Goal: Use online tool/utility: Utilize a website feature to perform a specific function

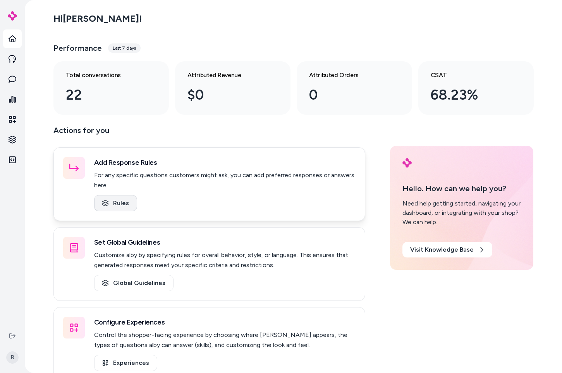
click at [114, 202] on link "Rules" at bounding box center [115, 203] width 43 height 16
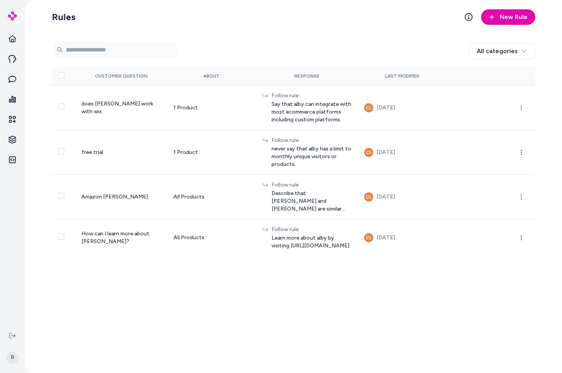
click at [359, 26] on section "Rules New Rule" at bounding box center [294, 17] width 484 height 22
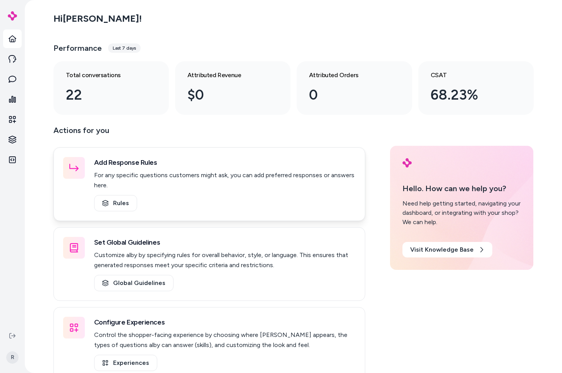
click at [224, 167] on h3 "Add Response Rules" at bounding box center [225, 162] width 262 height 11
click at [353, 153] on div "Add Response Rules For any specific questions customers might ask, you can add …" at bounding box center [209, 184] width 312 height 74
drag, startPoint x: 357, startPoint y: 159, endPoint x: 357, endPoint y: 163, distance: 4.3
click at [357, 161] on div "Add Response Rules For any specific questions customers might ask, you can add …" at bounding box center [209, 184] width 312 height 74
click at [268, 212] on div "Add Response Rules For any specific questions customers might ask, you can add …" at bounding box center [209, 184] width 312 height 74
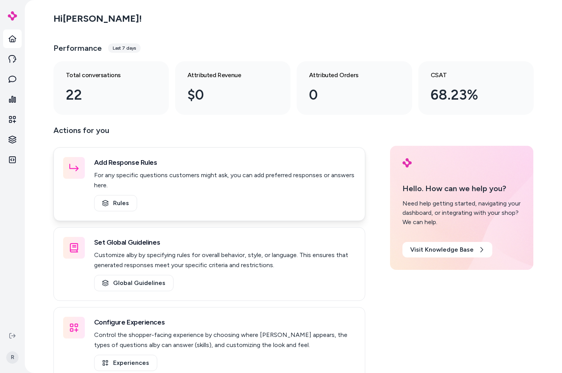
click at [214, 190] on div "Add Response Rules For any specific questions customers might ask, you can add …" at bounding box center [225, 184] width 262 height 54
drag, startPoint x: 206, startPoint y: 182, endPoint x: 56, endPoint y: 153, distance: 152.4
click at [206, 182] on p "For any specific questions customers might ask, you can add preferred responses…" at bounding box center [225, 180] width 262 height 20
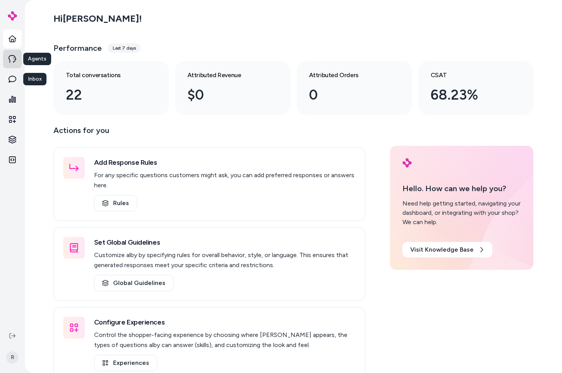
click at [14, 60] on icon at bounding box center [13, 59] width 8 height 8
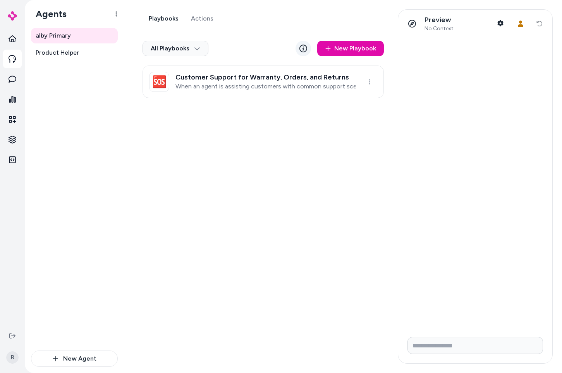
click at [303, 47] on icon at bounding box center [304, 49] width 8 height 8
click at [297, 181] on div "Playbooks Actions All Playbooks New Playbook 🆘 Customer Support for Warranty, O…" at bounding box center [260, 186] width 255 height 354
click at [15, 76] on icon at bounding box center [13, 79] width 8 height 8
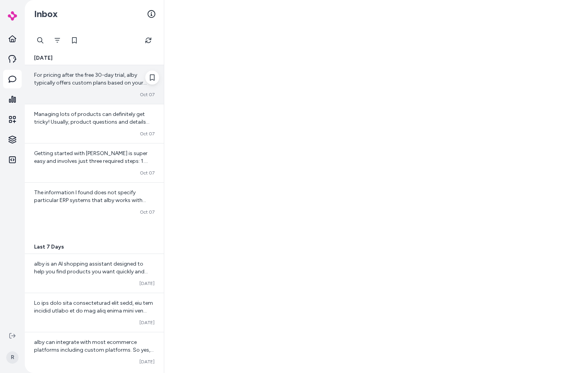
click at [93, 83] on span "For pricing after the free 30-day trial, alby typically offers custom plans bas…" at bounding box center [92, 102] width 117 height 61
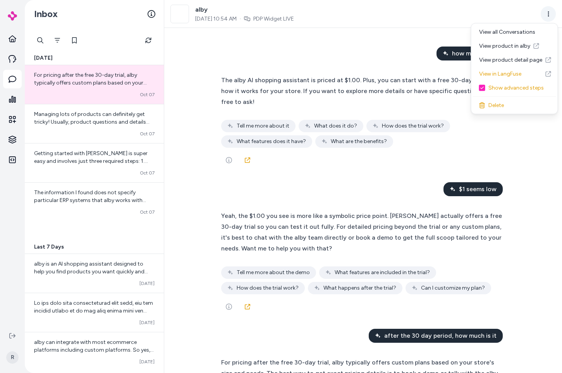
click at [552, 12] on html "Home Agents Inbox Analytics Experiences Knowledge Integrations R Inbox Today Fo…" at bounding box center [281, 186] width 562 height 373
click at [523, 29] on div "View all Conversations" at bounding box center [514, 32] width 83 height 14
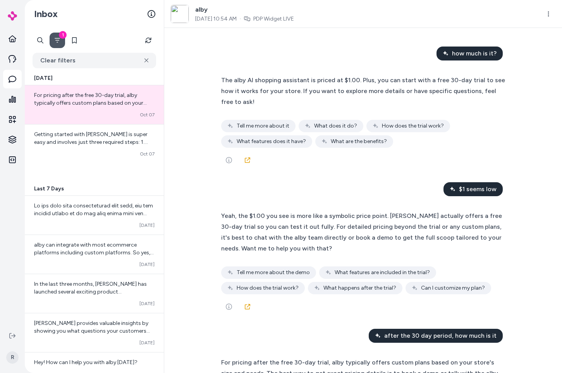
click at [56, 42] on icon "Filter" at bounding box center [57, 40] width 6 height 6
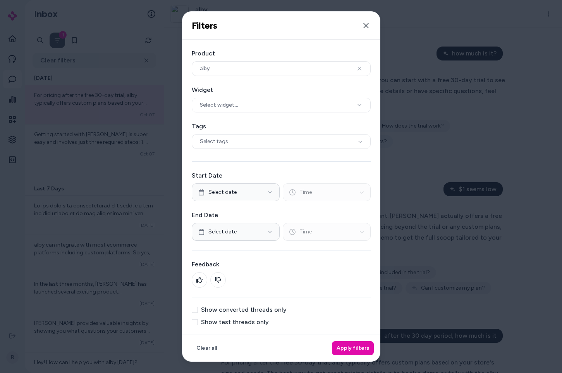
click at [108, 76] on div at bounding box center [281, 186] width 562 height 373
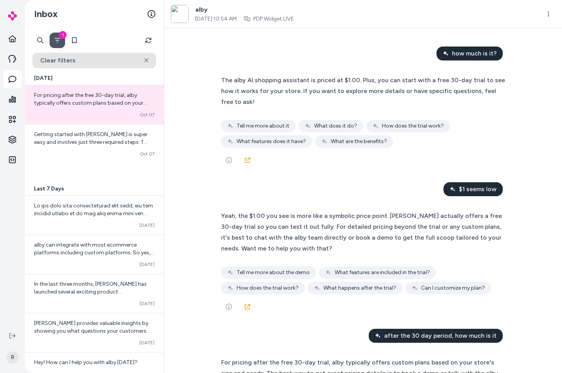
click at [146, 55] on button "Clear filters" at bounding box center [95, 61] width 124 height 16
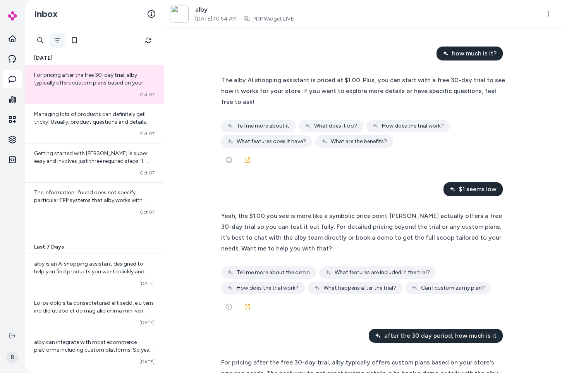
click at [59, 41] on icon "Filter" at bounding box center [57, 40] width 6 height 6
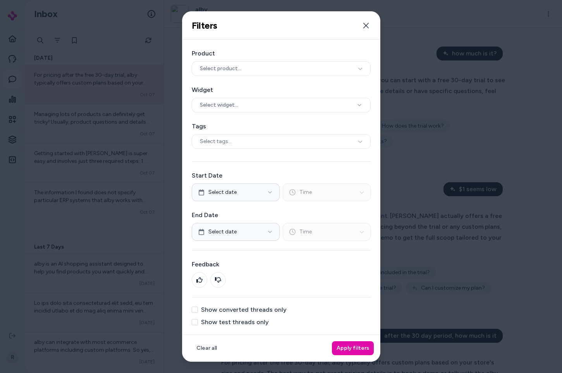
click at [503, 136] on div at bounding box center [281, 186] width 562 height 373
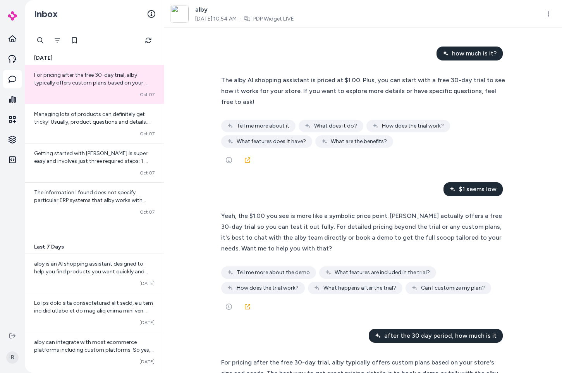
click at [88, 45] on div at bounding box center [95, 41] width 124 height 16
click at [150, 79] on icon at bounding box center [152, 77] width 5 height 6
click at [150, 77] on icon at bounding box center [152, 77] width 5 height 6
drag, startPoint x: 152, startPoint y: 86, endPoint x: 142, endPoint y: 84, distance: 10.0
click at [152, 86] on div at bounding box center [152, 90] width 14 height 39
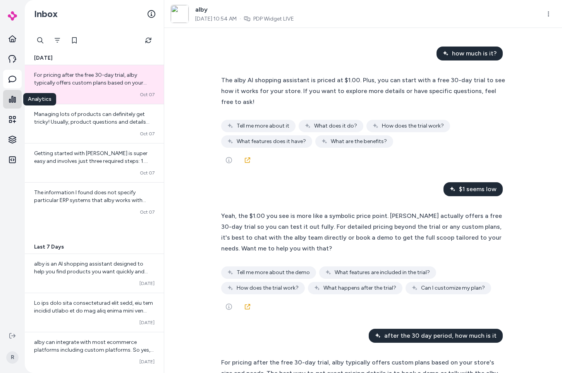
click at [10, 97] on icon at bounding box center [13, 99] width 8 height 8
click at [11, 116] on icon at bounding box center [12, 119] width 7 height 7
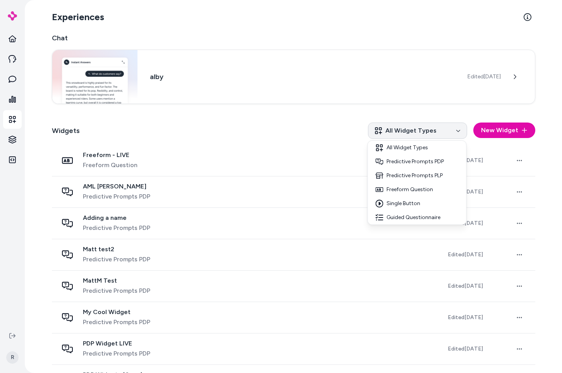
click at [448, 136] on html "Home Agents Inbox Analytics Experiences Knowledge Integrations R Experiences Ch…" at bounding box center [281, 186] width 562 height 373
click at [295, 134] on html "Home Agents Inbox Analytics Experiences Knowledge Integrations R Experiences Ch…" at bounding box center [281, 186] width 562 height 373
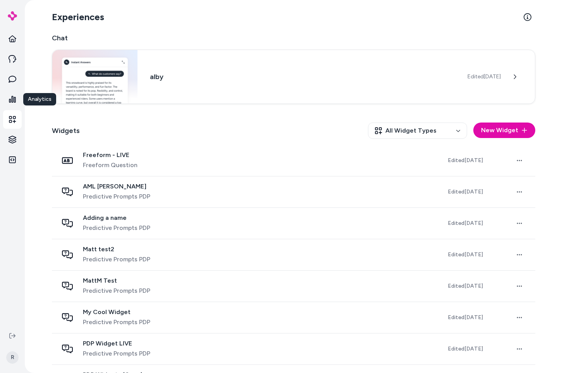
drag, startPoint x: 264, startPoint y: 141, endPoint x: 258, endPoint y: 145, distance: 6.8
click at [264, 143] on div "Widgets All Widget Types New Widget" at bounding box center [294, 130] width 484 height 29
click at [10, 141] on html "Home Agents Inbox Analytics Experiences Knowledge Knowledge Knowledge Integrati…" at bounding box center [281, 186] width 562 height 373
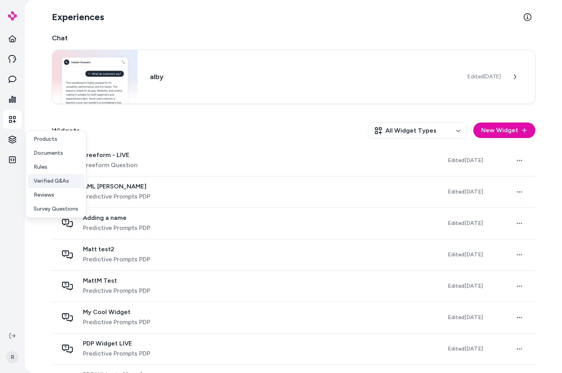
click at [66, 179] on p "Verified Q&As" at bounding box center [51, 181] width 35 height 8
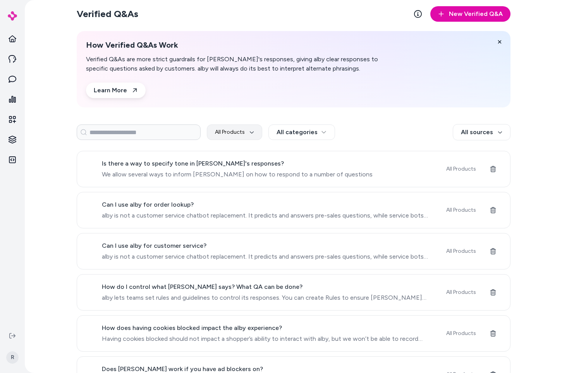
click at [380, 134] on div "All Products All categories All sources" at bounding box center [294, 132] width 434 height 16
click at [479, 133] on html "Home Agents Inbox Analytics Experiences Knowledge Integrations R Verified Q&As …" at bounding box center [281, 186] width 562 height 373
click at [312, 126] on html "Home Agents Inbox Analytics Experiences Knowledge Integrations R Verified Q&As …" at bounding box center [281, 186] width 562 height 373
click at [305, 129] on html "Home Agents Inbox Analytics Experiences Knowledge Integrations R Verified Q&As …" at bounding box center [281, 186] width 562 height 373
click at [250, 131] on html "Home Agents Inbox Analytics Experiences Knowledge Integrations R Verified Q&As …" at bounding box center [281, 186] width 562 height 373
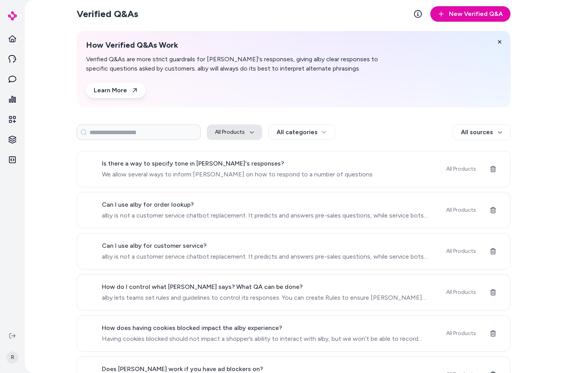
click at [238, 131] on button "All Products" at bounding box center [234, 132] width 55 height 16
click at [231, 130] on button "All Products" at bounding box center [234, 132] width 55 height 16
click at [428, 126] on div "All Products All categories All sources" at bounding box center [294, 132] width 434 height 16
click at [504, 127] on html "Home Agents Inbox Analytics Experiences Knowledge Integrations R Verified Q&As …" at bounding box center [281, 186] width 562 height 373
click at [502, 129] on html "Home Agents Inbox Analytics Experiences Knowledge Integrations R Verified Q&As …" at bounding box center [281, 186] width 562 height 373
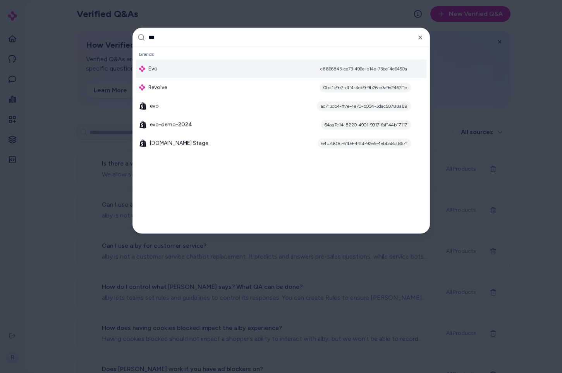
type input "***"
click at [164, 67] on div "Evo c8866843-ce73-496e-b14e-73be14e6450a" at bounding box center [281, 68] width 291 height 19
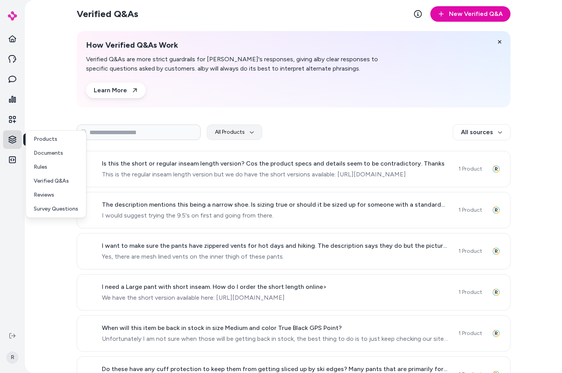
click at [16, 140] on html "Home Agents Inbox Analytics Experiences Knowledge Knowledge Knowledge Integrati…" at bounding box center [281, 186] width 562 height 373
click at [59, 180] on p "Verified Q&As" at bounding box center [51, 181] width 35 height 8
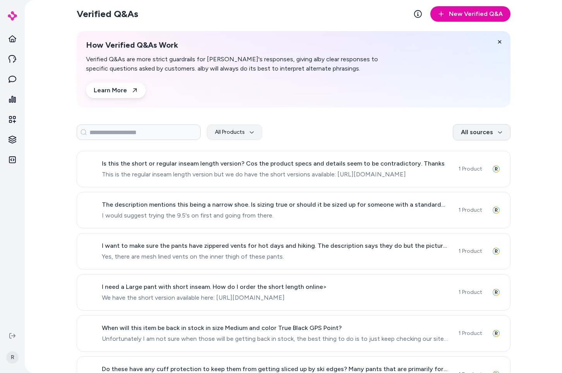
drag, startPoint x: 386, startPoint y: 133, endPoint x: 452, endPoint y: 131, distance: 65.9
click at [386, 133] on div "All Products All sources" at bounding box center [294, 132] width 434 height 16
click at [458, 132] on html "Home Agents Inbox Analytics Experiences Knowledge Integrations R Verified Q&As …" at bounding box center [281, 186] width 562 height 373
click at [409, 128] on html "Home Agents Inbox Analytics Experiences Knowledge Integrations R Verified Q&As …" at bounding box center [281, 186] width 562 height 373
click at [14, 136] on html "Home Agents Inbox Analytics Experiences Experiences Experiences Knowledge Knowl…" at bounding box center [281, 186] width 562 height 373
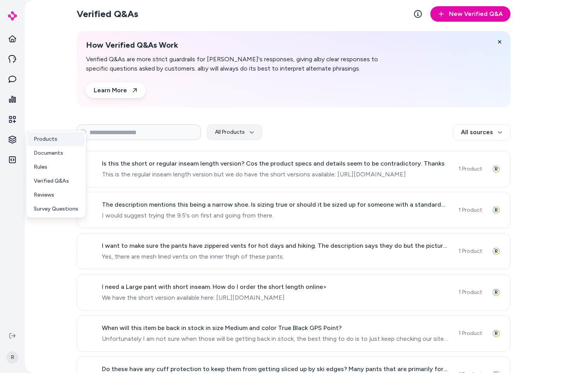
click at [34, 138] on p "Products" at bounding box center [46, 139] width 24 height 8
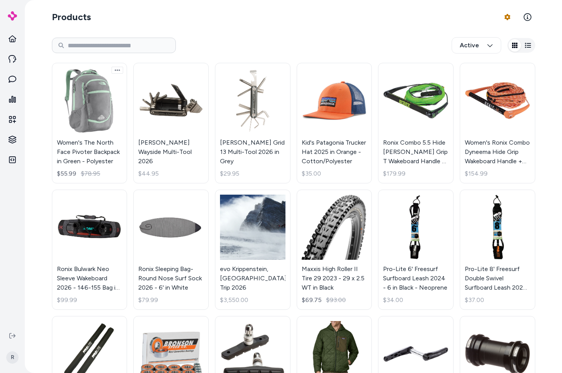
click at [119, 71] on html "Home Agents Inbox Analytics Experiences Knowledge Integrations R Products Produ…" at bounding box center [281, 186] width 562 height 373
click at [252, 22] on html "Home Agents Inbox Analytics Experiences Knowledge Integrations R Products Produ…" at bounding box center [281, 186] width 562 height 373
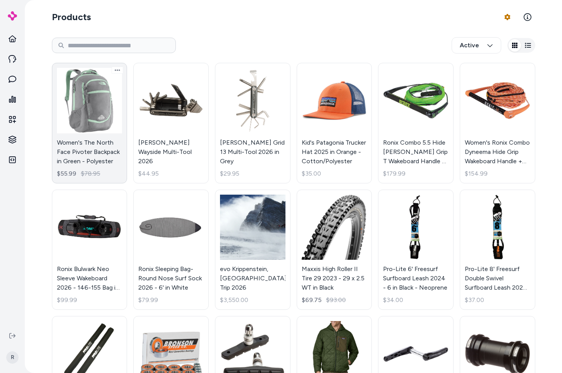
click at [85, 76] on link "Women's The North Face Pivoter Backpack in Green - Polyester $55.99 $78.95" at bounding box center [90, 123] width 76 height 121
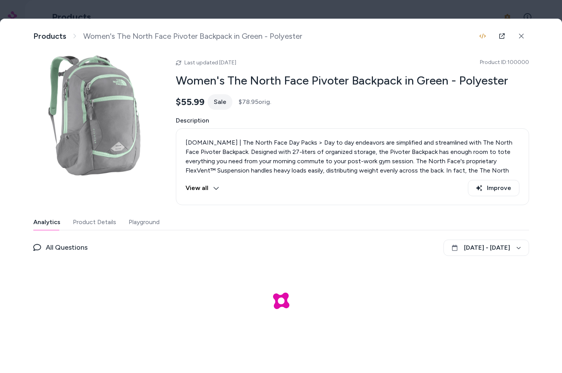
click at [525, 36] on button at bounding box center [522, 36] width 16 height 16
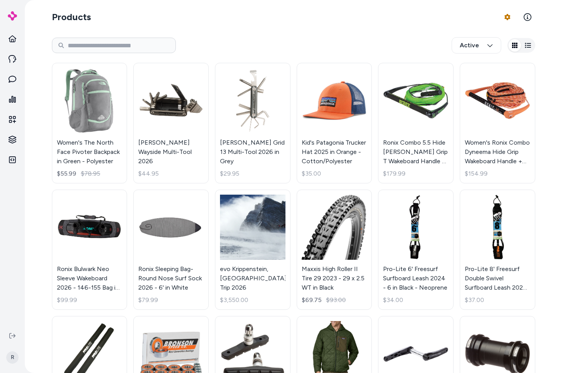
click at [418, 25] on section "Products Product Feed Options" at bounding box center [294, 17] width 484 height 22
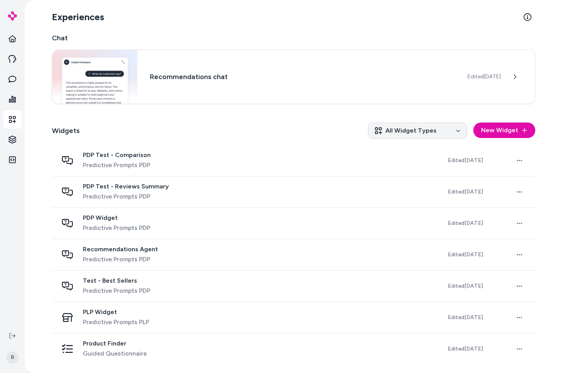
click at [422, 130] on html "Home Agents Inbox Analytics Experiences Knowledge Integrations R Experiences Ch…" at bounding box center [281, 186] width 562 height 373
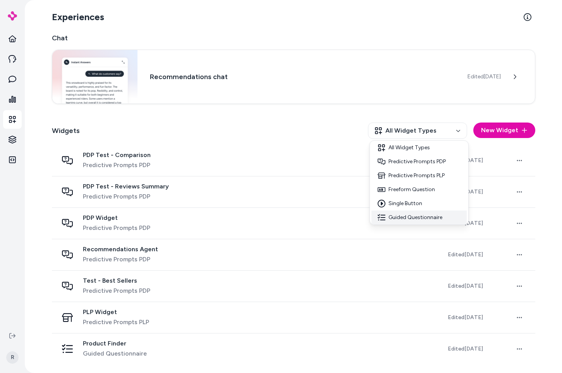
click at [408, 217] on div "Guided Questionnaire" at bounding box center [419, 217] width 95 height 14
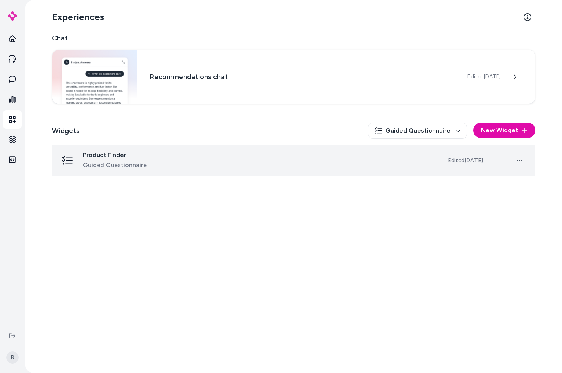
click at [140, 156] on span "Product Finder" at bounding box center [115, 155] width 64 height 8
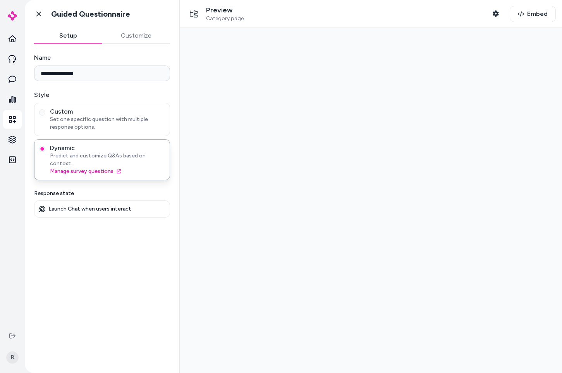
click at [126, 36] on button "Customize" at bounding box center [136, 36] width 68 height 16
click at [63, 37] on button "Setup" at bounding box center [68, 36] width 68 height 16
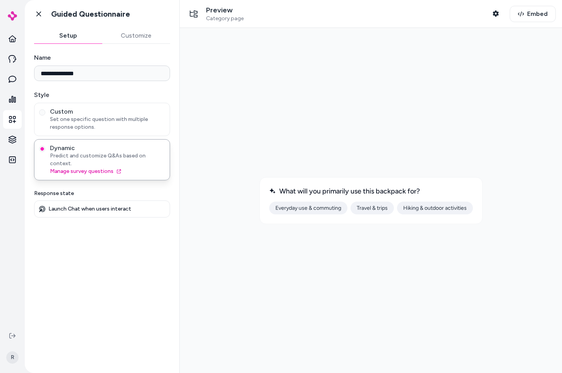
click at [380, 266] on div at bounding box center [371, 200] width 370 height 333
click at [336, 207] on button "Everyday use & commuting" at bounding box center [308, 208] width 78 height 13
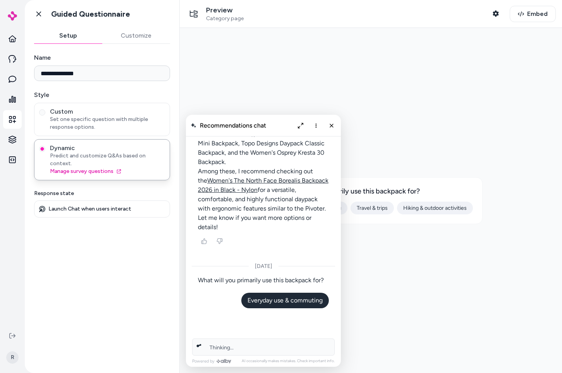
scroll to position [1923, 0]
click at [331, 125] on icon "Close chat" at bounding box center [332, 125] width 7 height 7
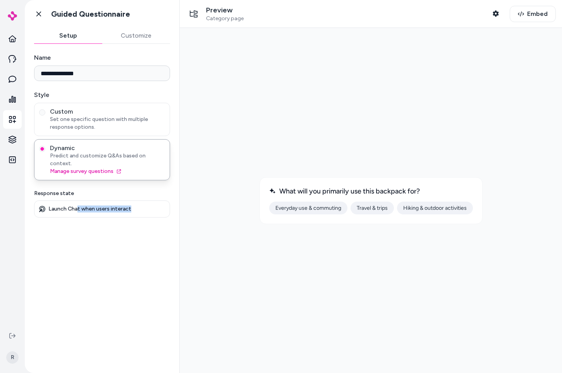
drag, startPoint x: 76, startPoint y: 200, endPoint x: 139, endPoint y: 203, distance: 63.3
click at [139, 205] on div "Launch Chat when users interact" at bounding box center [102, 208] width 126 height 7
click at [429, 209] on button "Hiking & outdoor activities" at bounding box center [435, 208] width 76 height 13
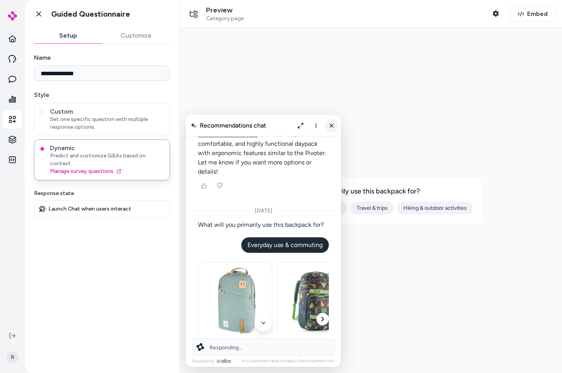
scroll to position [2002, 0]
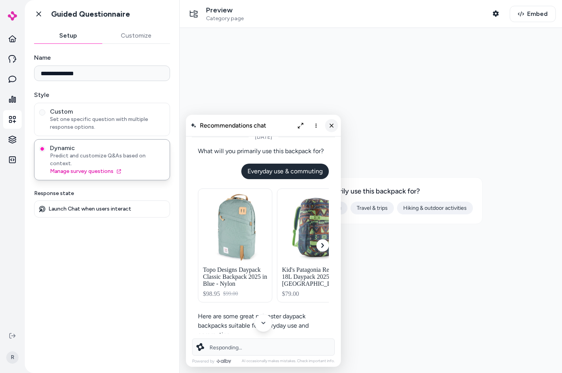
click at [333, 127] on line "Close chat" at bounding box center [331, 125] width 3 height 3
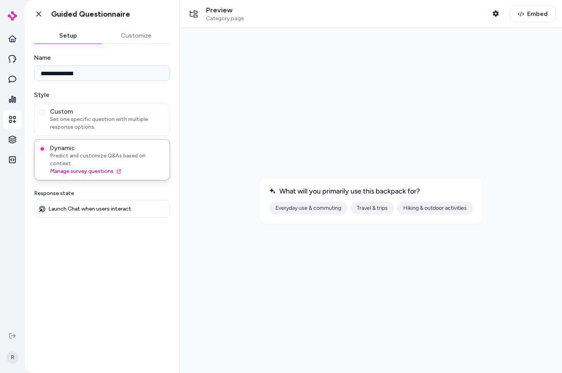
drag, startPoint x: 436, startPoint y: 188, endPoint x: 262, endPoint y: 194, distance: 174.9
click at [262, 194] on div "What will you primarily use this backpack for? Everyday use & commuting Travel …" at bounding box center [371, 200] width 223 height 47
click at [236, 257] on div at bounding box center [371, 200] width 370 height 333
drag, startPoint x: 311, startPoint y: 213, endPoint x: 481, endPoint y: 280, distance: 182.9
click at [481, 279] on div at bounding box center [371, 200] width 370 height 333
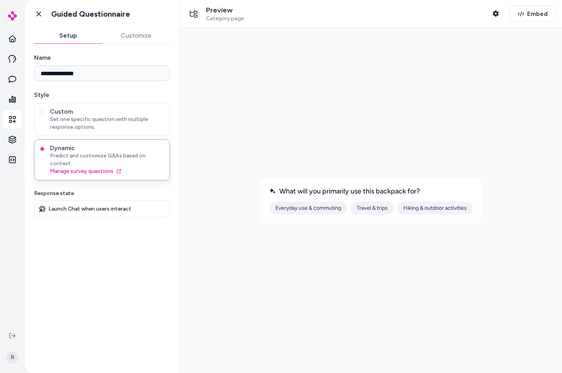
drag, startPoint x: 484, startPoint y: 300, endPoint x: 480, endPoint y: 298, distance: 5.2
click at [484, 300] on div at bounding box center [371, 200] width 370 height 333
click at [336, 191] on span "What will you primarily use this backpack for?" at bounding box center [349, 191] width 141 height 9
click at [336, 192] on span "What will you primarily use this backpack for?" at bounding box center [349, 191] width 141 height 9
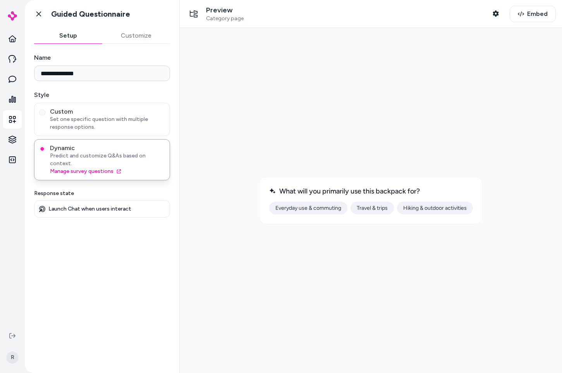
click at [448, 187] on div "What will you primarily use this backpack for?" at bounding box center [371, 191] width 204 height 9
click at [375, 249] on div at bounding box center [371, 200] width 370 height 333
click at [456, 300] on div at bounding box center [371, 200] width 370 height 333
click at [272, 134] on div at bounding box center [371, 200] width 370 height 333
click at [352, 84] on div at bounding box center [371, 200] width 370 height 333
